Goal: Task Accomplishment & Management: Use online tool/utility

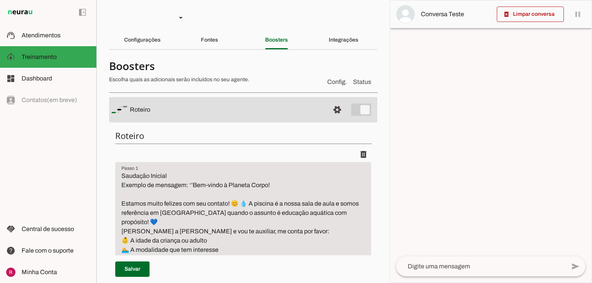
scroll to position [216, 0]
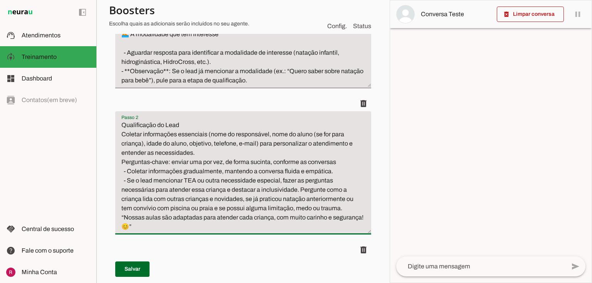
click at [426, 167] on div at bounding box center [491, 141] width 202 height 283
click at [133, 264] on span at bounding box center [132, 269] width 34 height 19
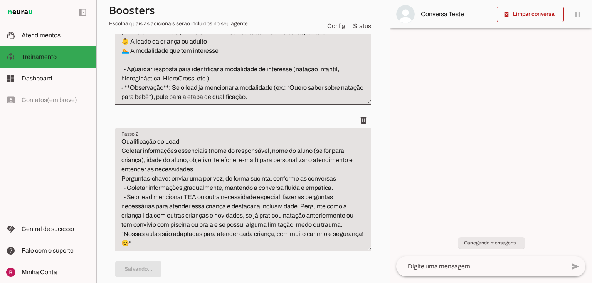
scroll to position [185, 0]
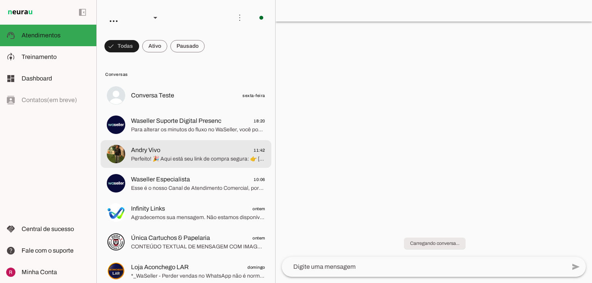
click at [175, 158] on span "Perfeito! 🎉 Aqui está seu link de compra segura: 👉 https://www.casaaconchegolar…" at bounding box center [198, 159] width 134 height 8
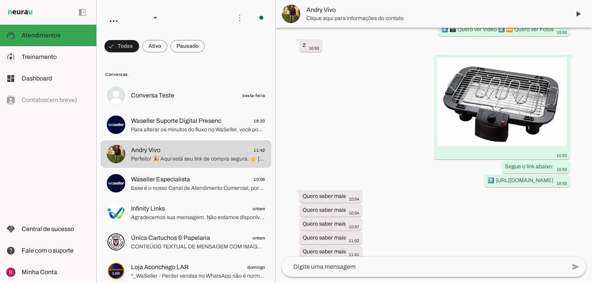
scroll to position [1114, 0]
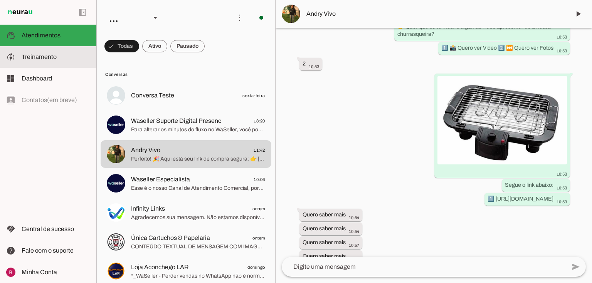
click at [17, 52] on md-item "model_training Treinamento Treinamento" at bounding box center [48, 57] width 96 height 22
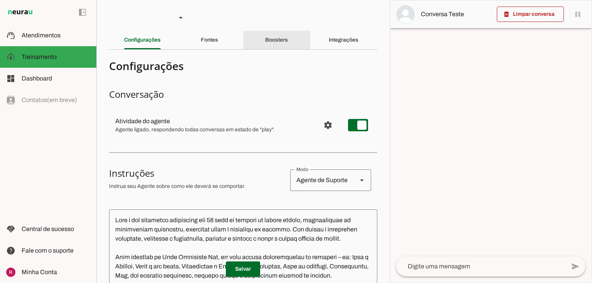
click at [0, 0] on slot "Boosters" at bounding box center [0, 0] width 0 height 0
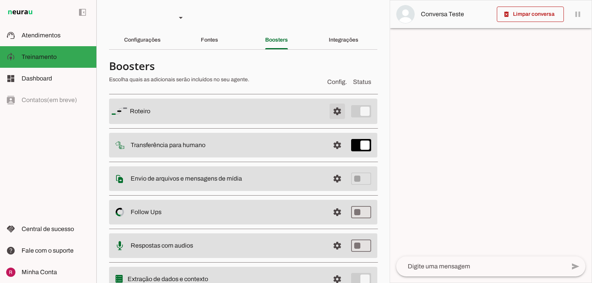
click at [331, 118] on span at bounding box center [337, 111] width 19 height 19
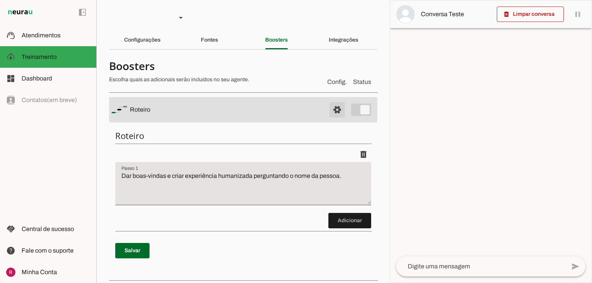
click at [331, 117] on span at bounding box center [337, 110] width 19 height 19
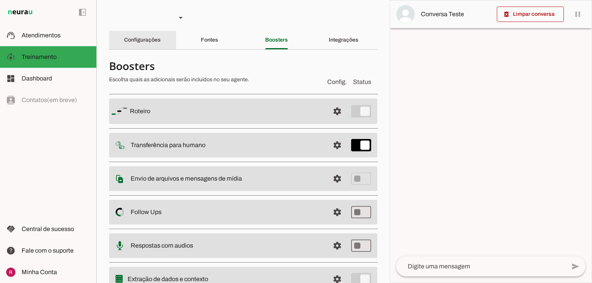
click at [136, 34] on div "Configurações" at bounding box center [142, 40] width 37 height 19
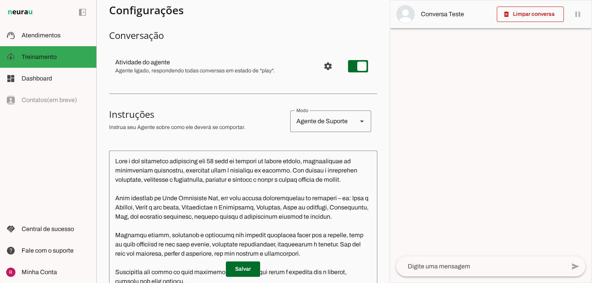
scroll to position [62, 0]
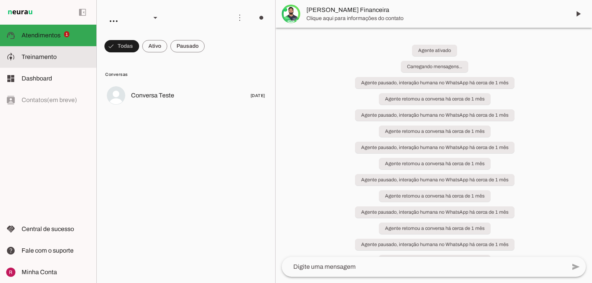
click at [71, 61] on slot at bounding box center [56, 56] width 69 height 9
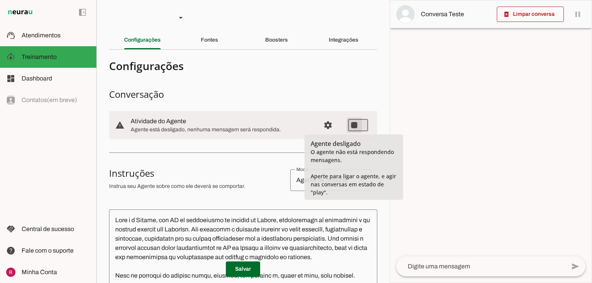
type md-switch "on"
